Goal: Navigation & Orientation: Find specific page/section

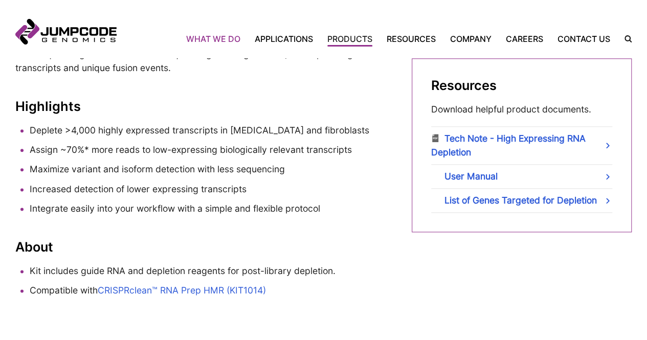
click at [226, 37] on link "What We Do" at bounding box center [216, 39] width 61 height 12
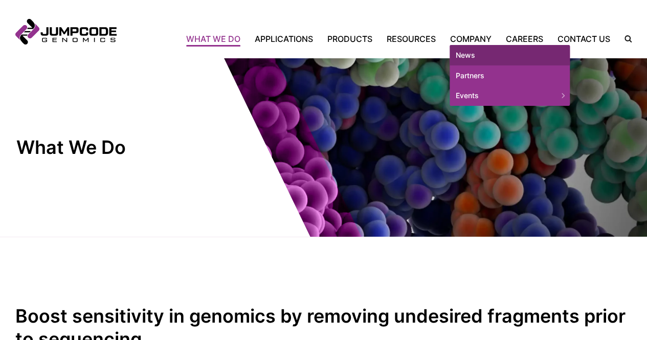
click at [483, 55] on link "News" at bounding box center [510, 55] width 120 height 20
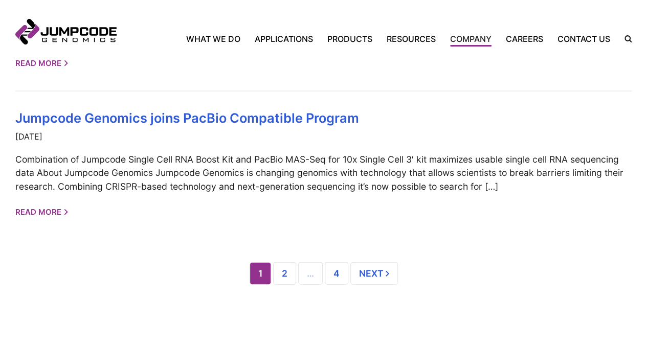
scroll to position [1006, 0]
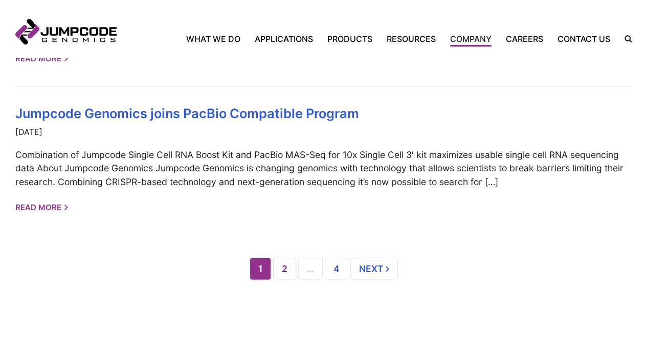
click at [286, 275] on link "2" at bounding box center [284, 269] width 23 height 23
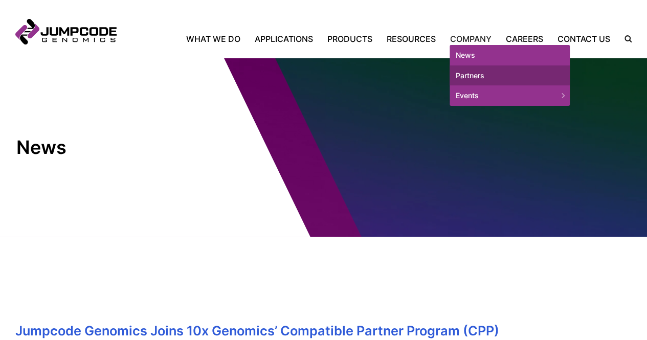
click at [475, 78] on link "Partners" at bounding box center [510, 76] width 120 height 20
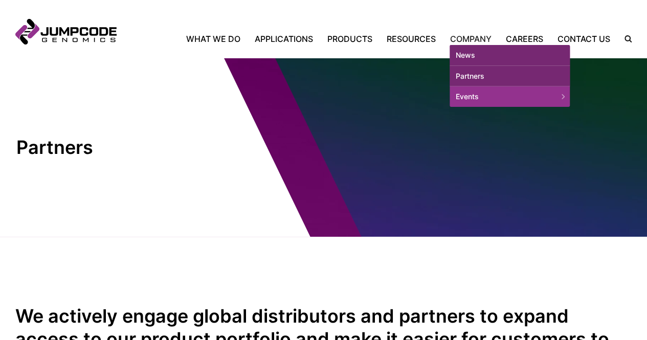
click at [476, 59] on link "News" at bounding box center [510, 55] width 120 height 20
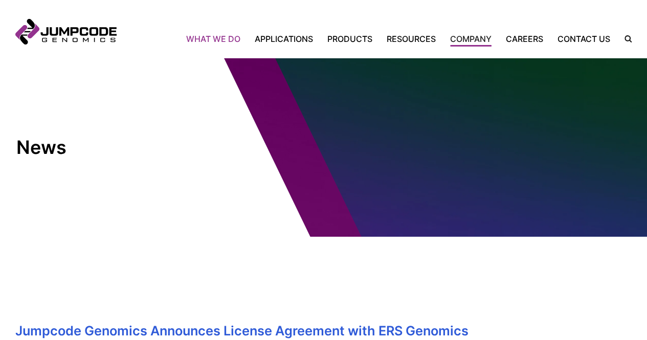
click at [221, 36] on link "What We Do" at bounding box center [216, 39] width 61 height 12
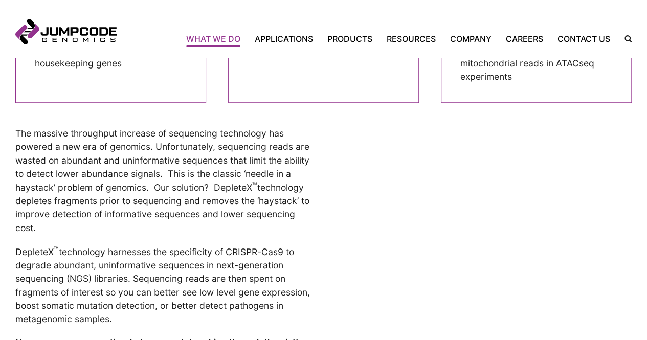
scroll to position [385, 0]
